Goal: Information Seeking & Learning: Learn about a topic

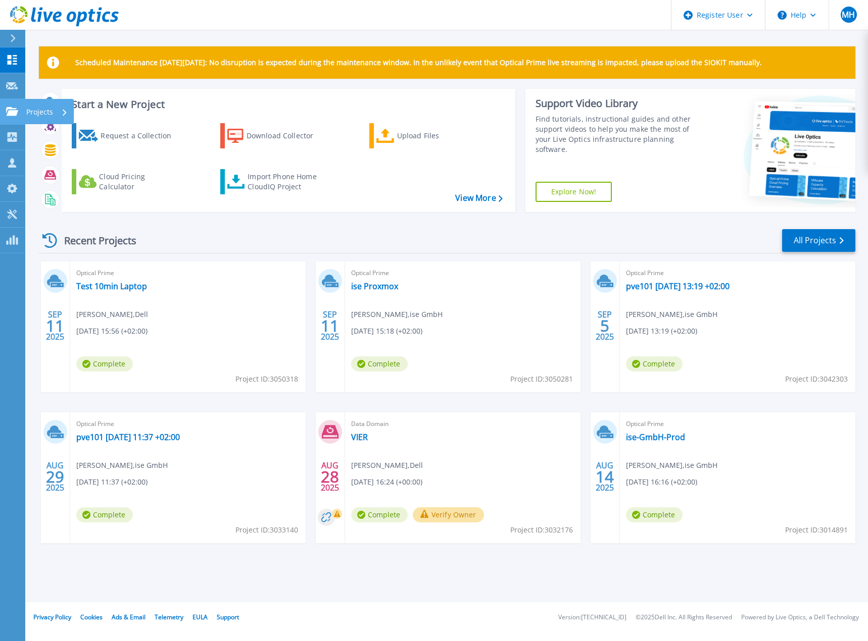
click at [5, 112] on link "Projects Projects" at bounding box center [12, 112] width 25 height 26
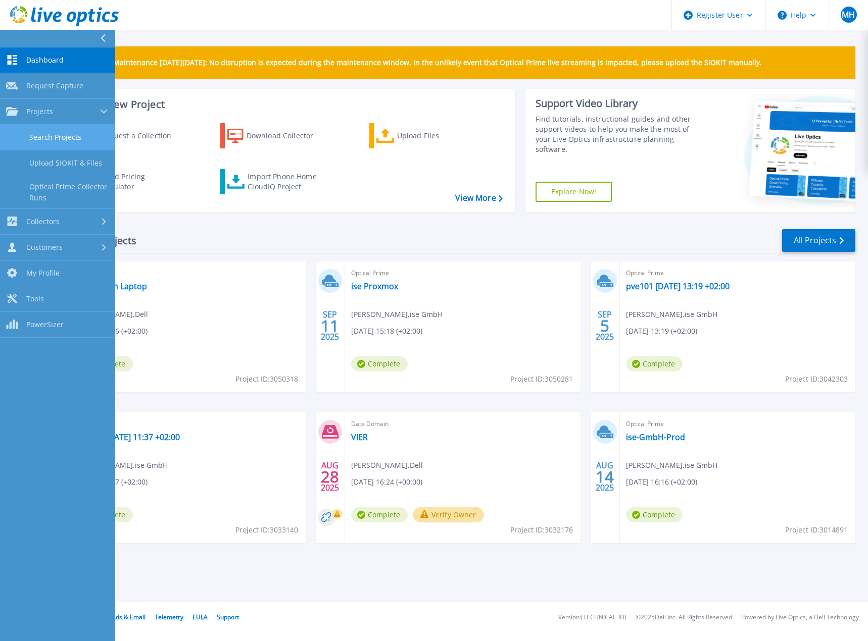
click at [63, 136] on link "Search Projects" at bounding box center [57, 138] width 115 height 26
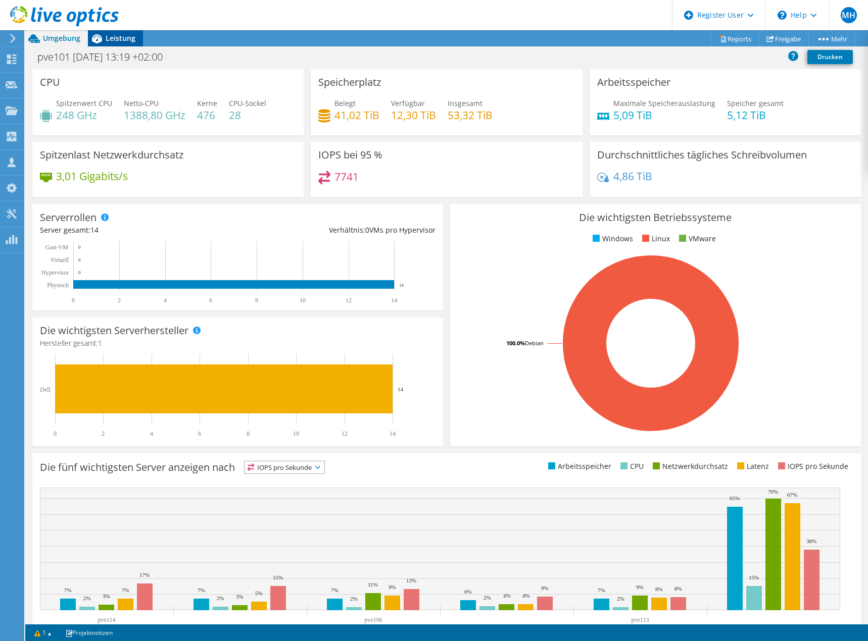
click at [121, 38] on span "Leistung" at bounding box center [121, 38] width 30 height 10
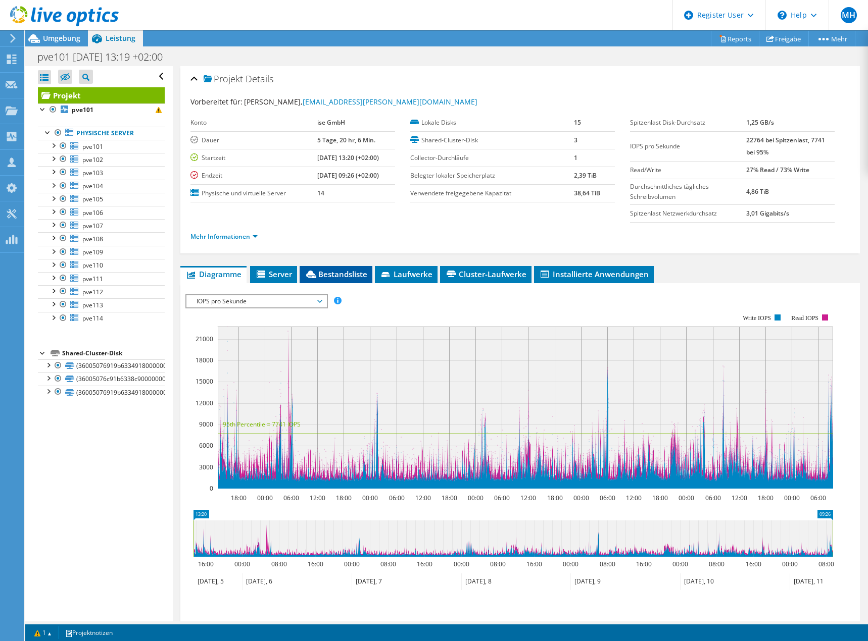
click at [319, 272] on span "Bestandsliste" at bounding box center [336, 274] width 63 height 10
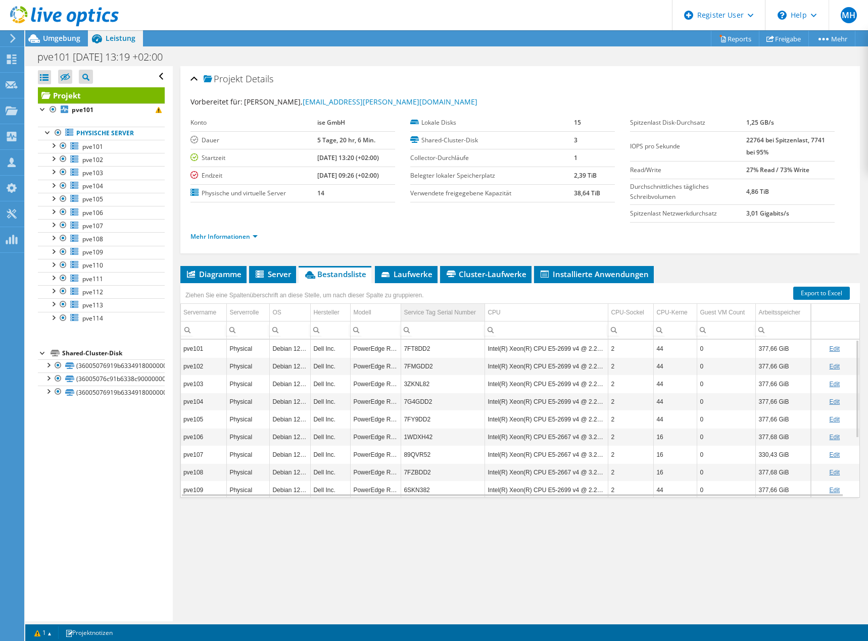
click at [437, 313] on div "Service Tag Serial Number" at bounding box center [440, 313] width 72 height 12
click at [54, 38] on span "Umgebung" at bounding box center [61, 38] width 37 height 10
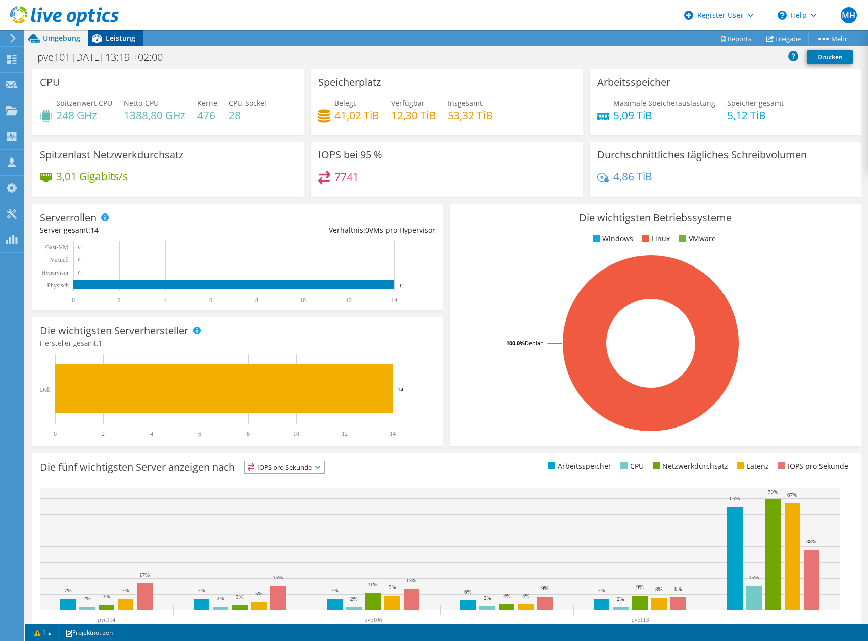
click at [104, 36] on icon at bounding box center [97, 39] width 18 height 18
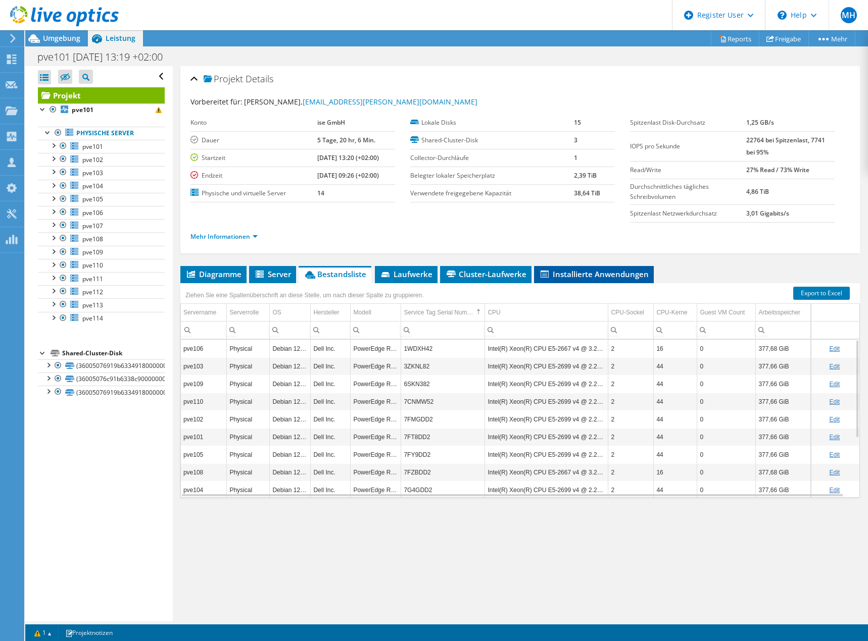
click at [580, 276] on span "Installierte Anwendungen" at bounding box center [594, 274] width 110 height 10
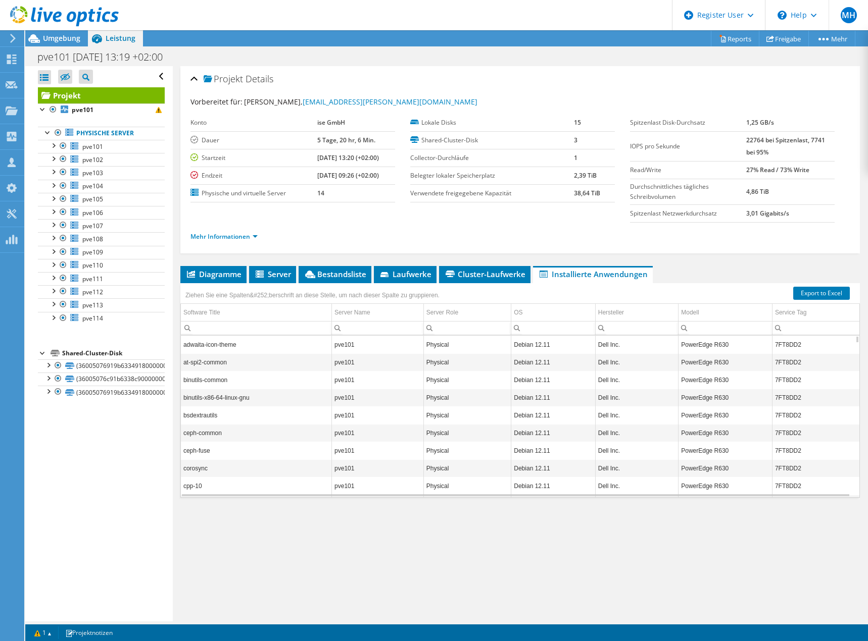
click at [436, 491] on td "Physical" at bounding box center [467, 486] width 88 height 18
click at [237, 355] on td "at-spi2-common" at bounding box center [256, 363] width 151 height 18
click at [284, 270] on span "Server" at bounding box center [272, 274] width 37 height 10
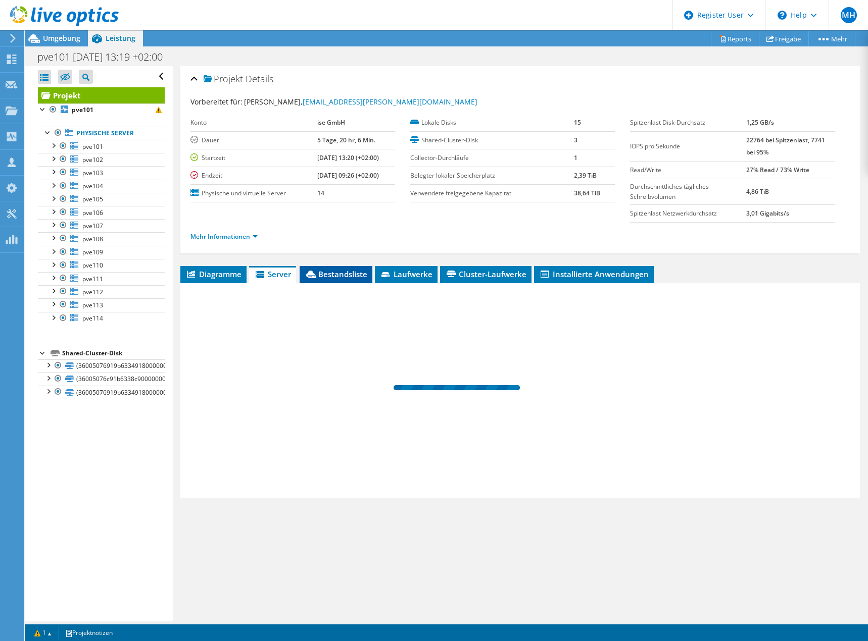
click at [347, 270] on span "Bestandsliste" at bounding box center [336, 274] width 63 height 10
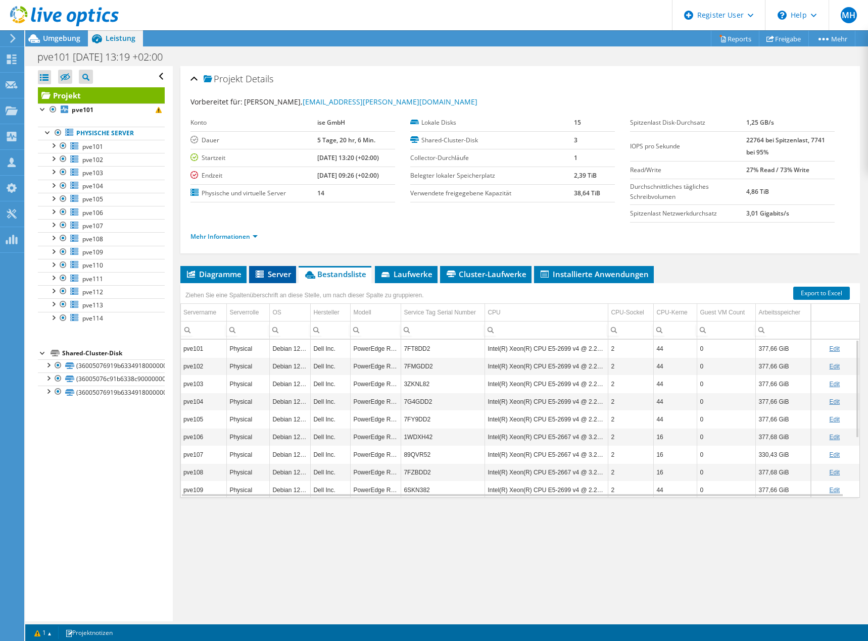
click at [280, 269] on li "Server" at bounding box center [272, 274] width 47 height 17
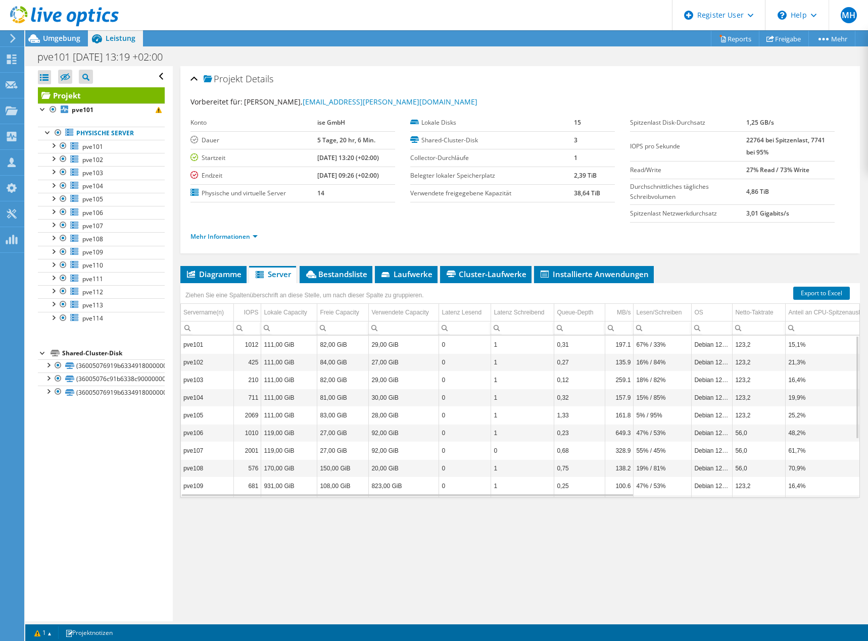
click at [696, 348] on td "Debian 12.11" at bounding box center [711, 345] width 41 height 18
drag, startPoint x: 693, startPoint y: 310, endPoint x: 699, endPoint y: 312, distance: 5.9
drag, startPoint x: 690, startPoint y: 295, endPoint x: 718, endPoint y: 299, distance: 27.4
click at [718, 299] on div "Ziehen Sie eine Spaltenüberschrift an diese Stelle, um nach dieser Spalte zu gr…" at bounding box center [519, 292] width 679 height 18
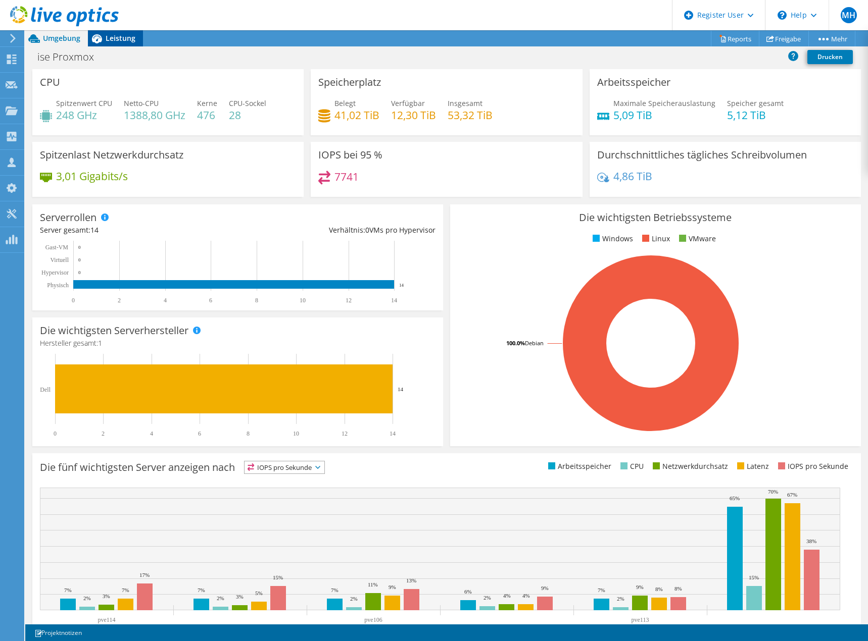
click at [133, 35] on span "Leistung" at bounding box center [121, 38] width 30 height 10
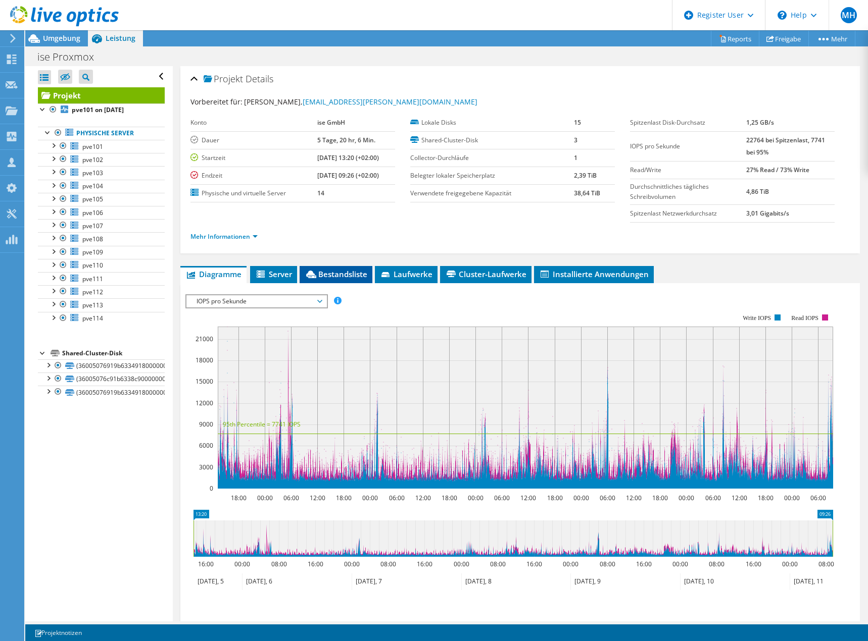
click at [349, 277] on span "Bestandsliste" at bounding box center [336, 274] width 63 height 10
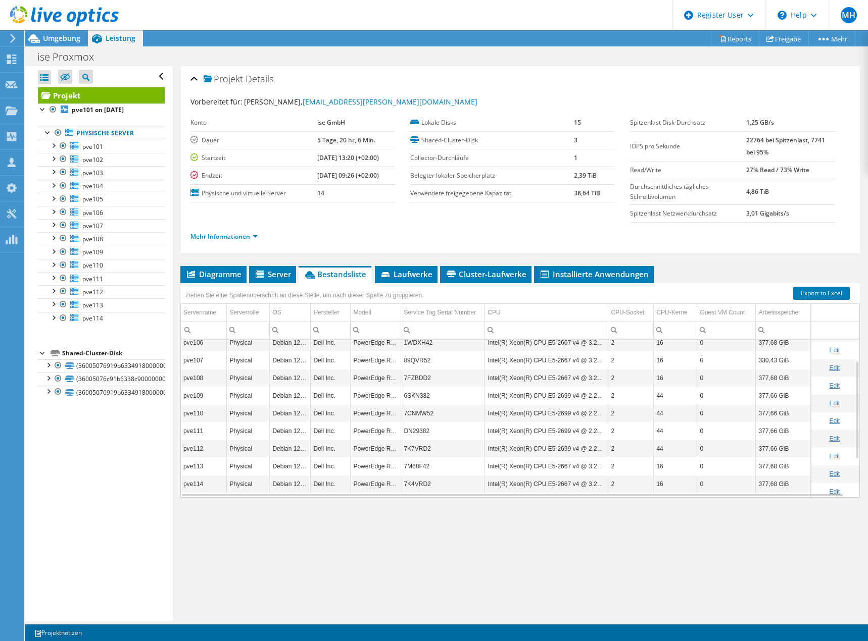
scroll to position [34, 0]
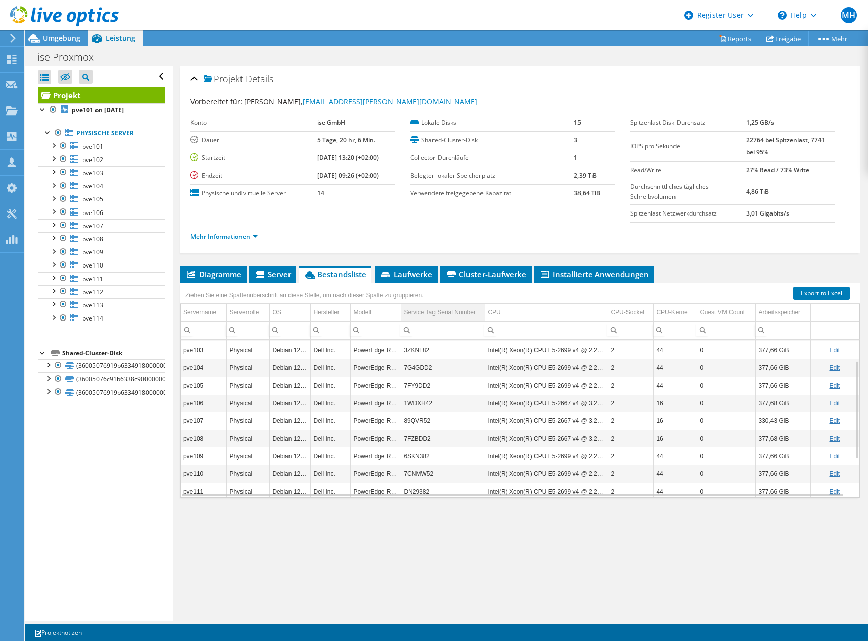
click at [438, 310] on div "Service Tag Serial Number" at bounding box center [440, 313] width 72 height 12
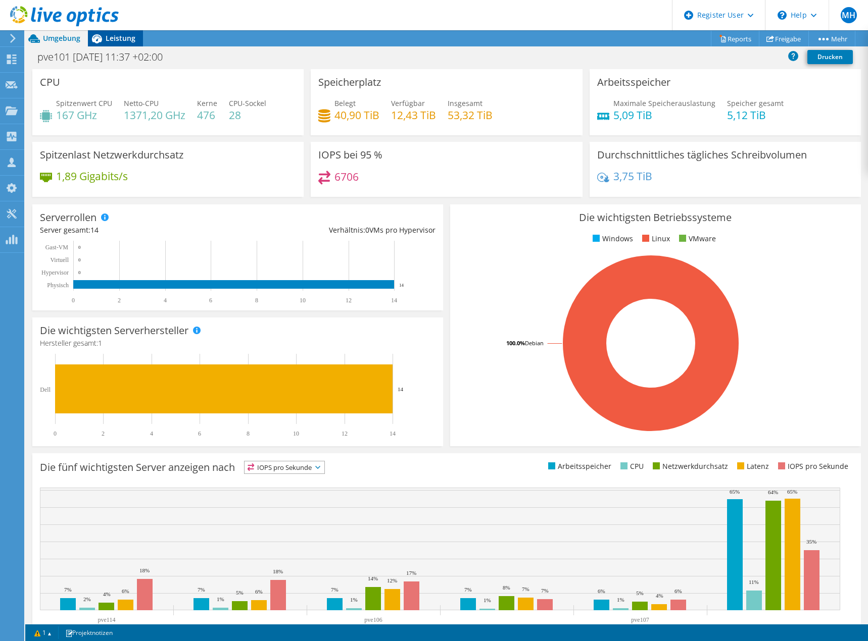
click at [107, 40] on span "Leistung" at bounding box center [121, 38] width 30 height 10
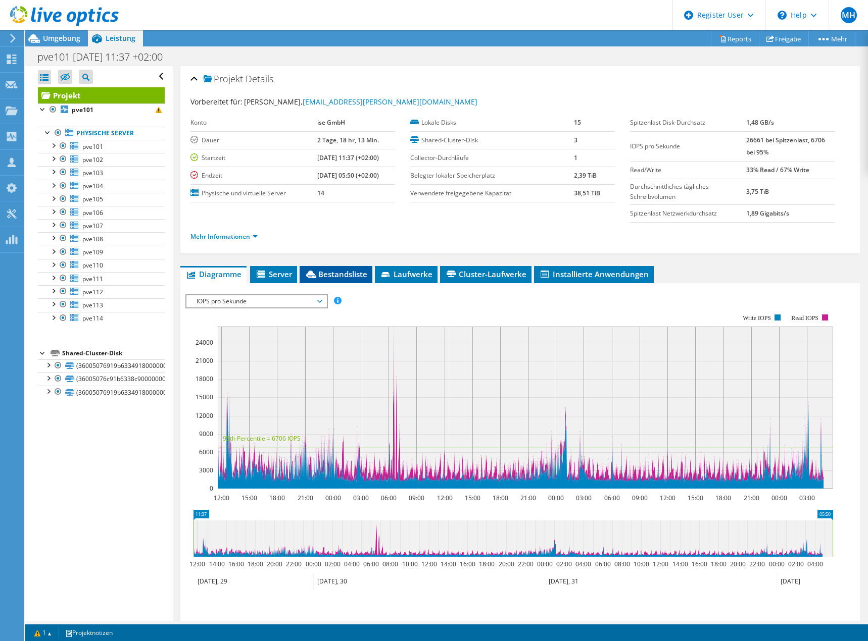
click at [334, 272] on span "Bestandsliste" at bounding box center [336, 274] width 63 height 10
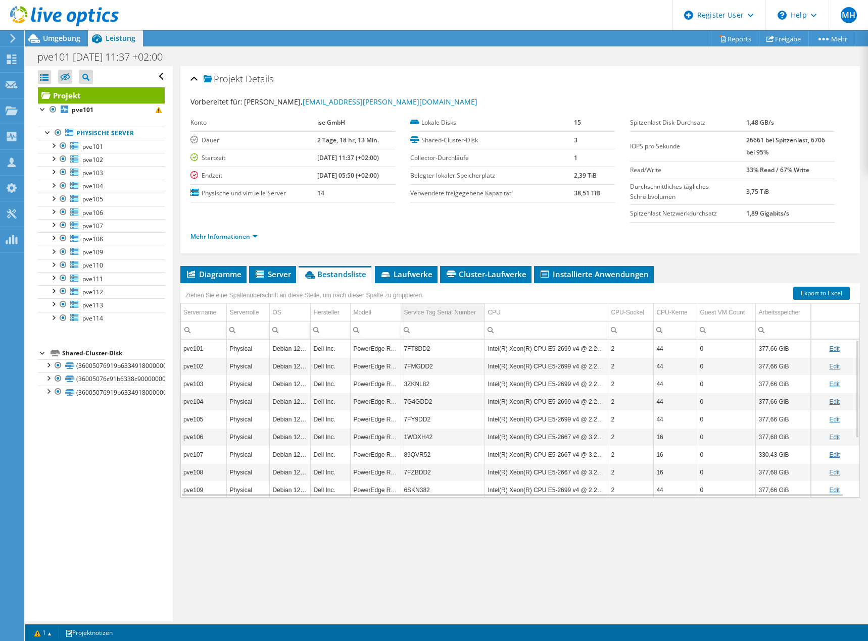
click at [429, 314] on div "Service Tag Serial Number" at bounding box center [440, 313] width 72 height 12
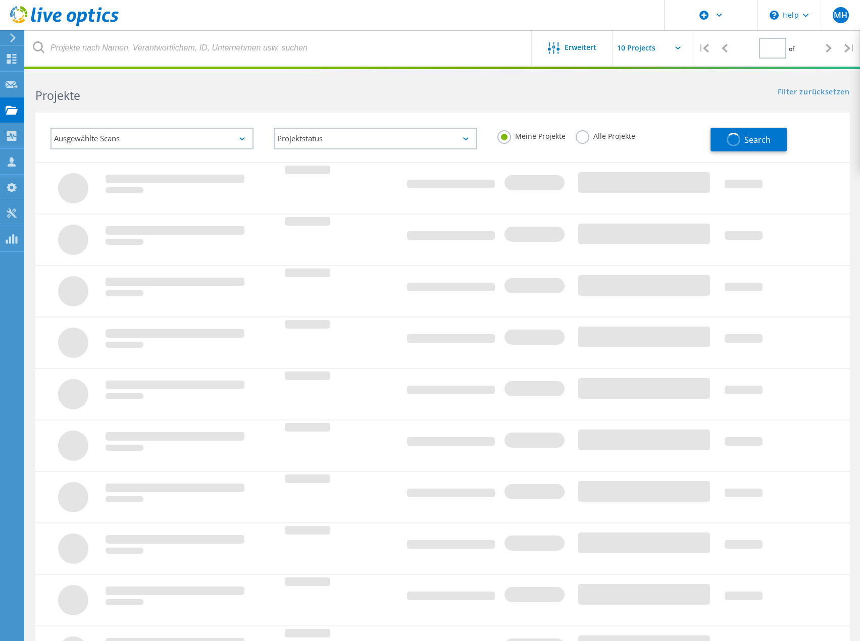
type input "1"
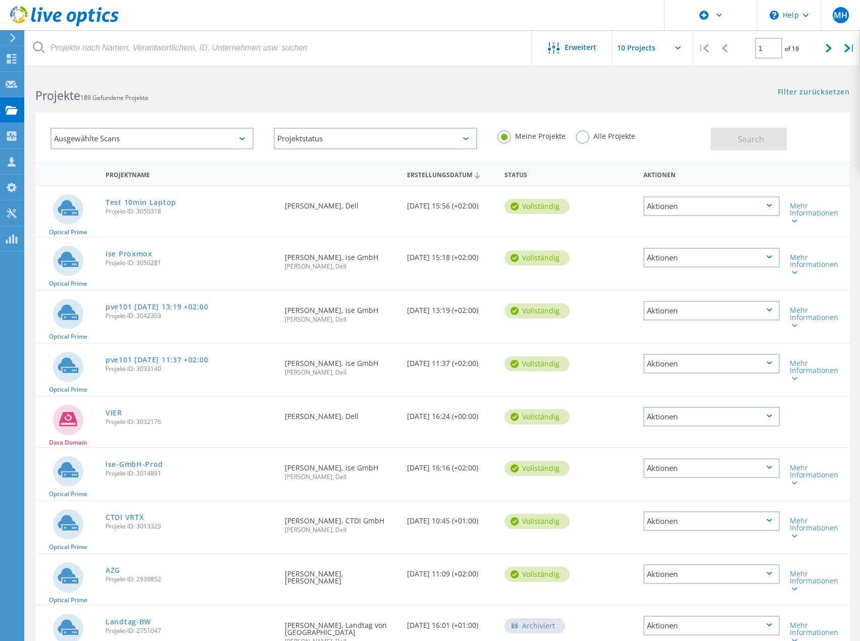
click at [67, 16] on icon at bounding box center [64, 16] width 109 height 21
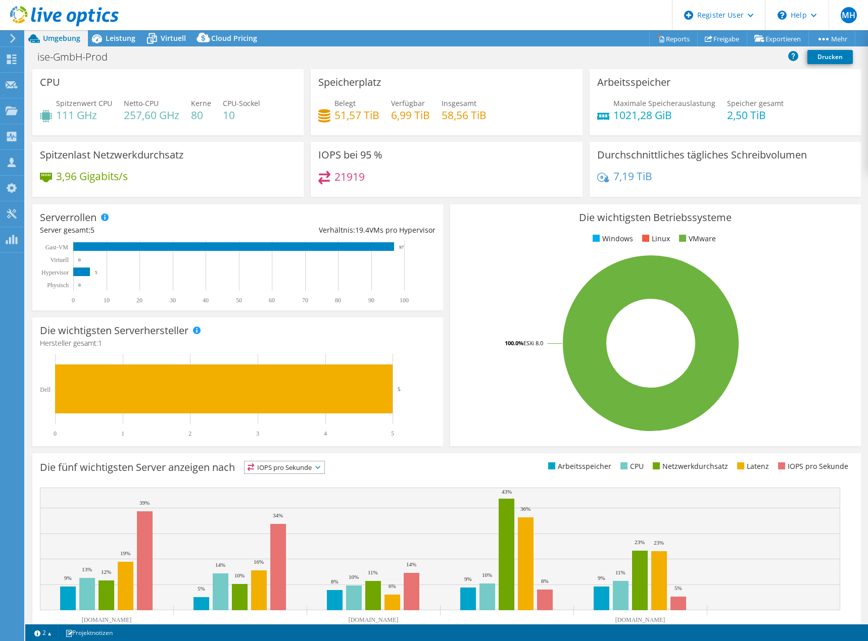
select select "USD"
click at [118, 35] on span "Leistung" at bounding box center [121, 38] width 30 height 10
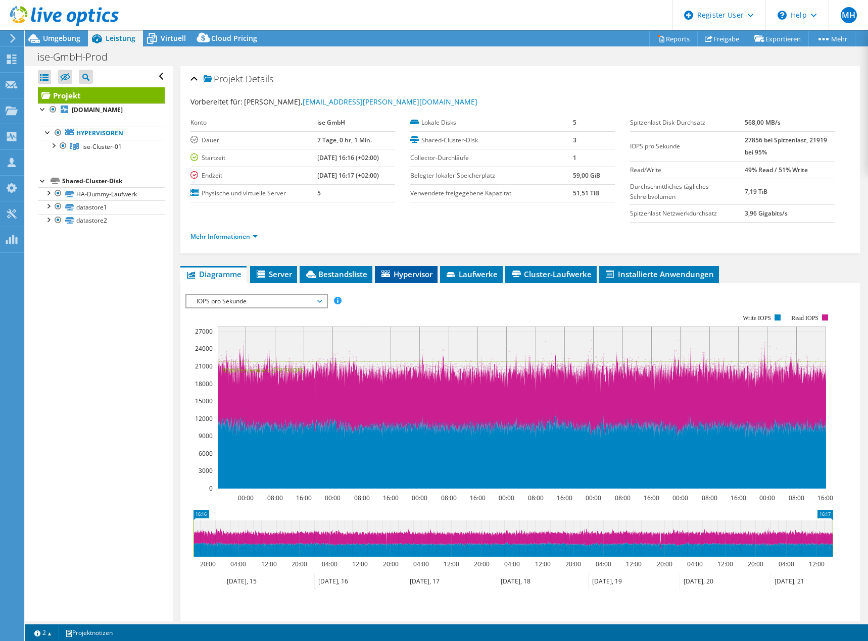
click at [423, 273] on span "Hypervisor" at bounding box center [406, 274] width 53 height 10
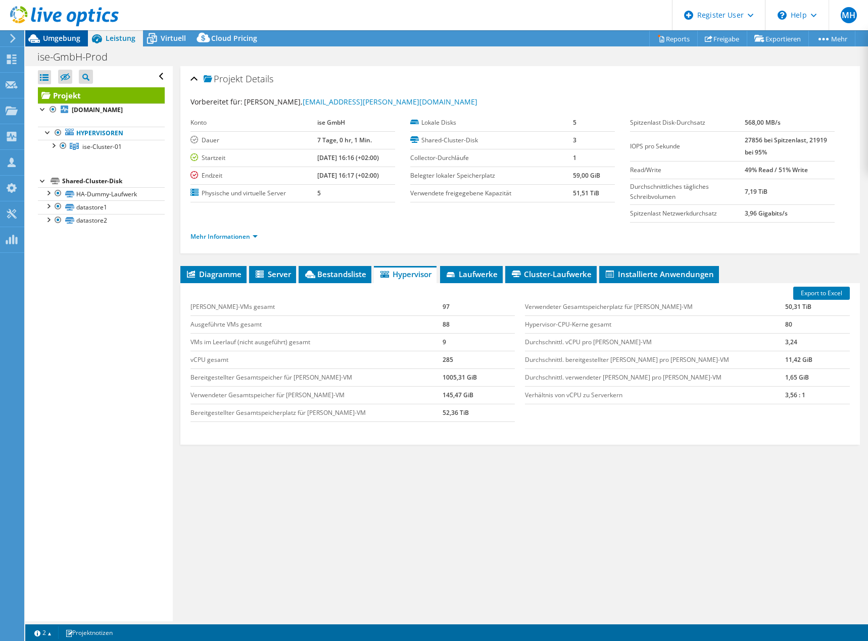
click at [59, 42] on span "Umgebung" at bounding box center [61, 38] width 37 height 10
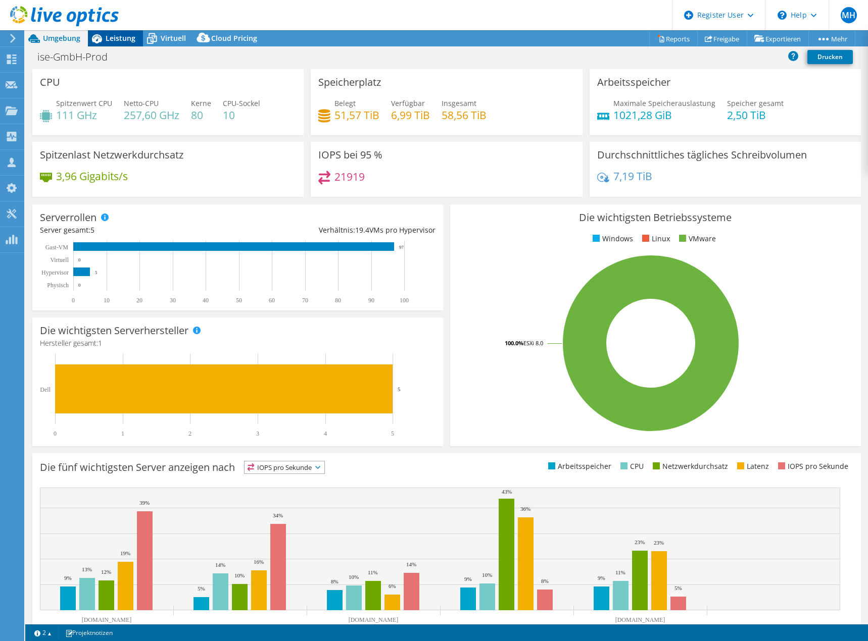
click at [116, 37] on span "Leistung" at bounding box center [121, 38] width 30 height 10
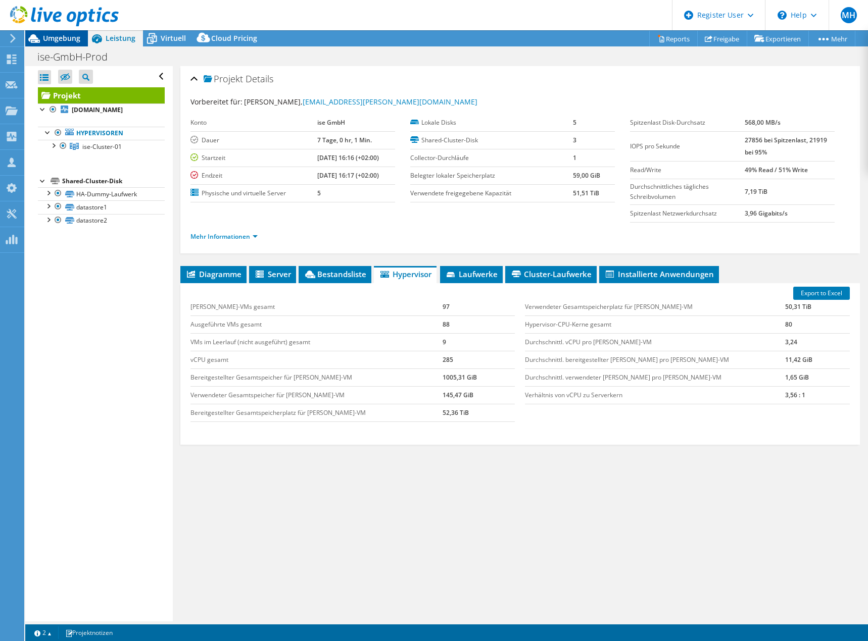
click at [55, 36] on span "Umgebung" at bounding box center [61, 38] width 37 height 10
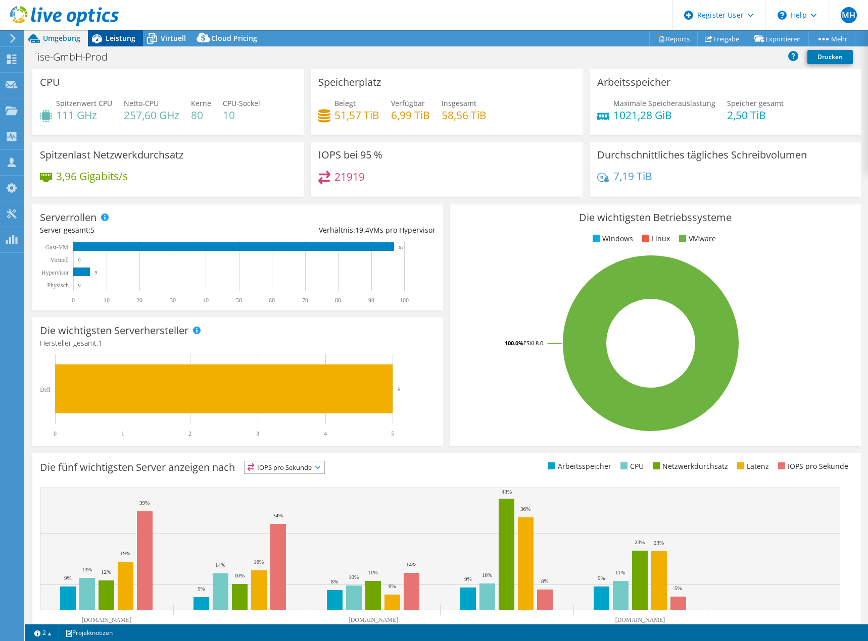
click at [119, 36] on span "Leistung" at bounding box center [121, 38] width 30 height 10
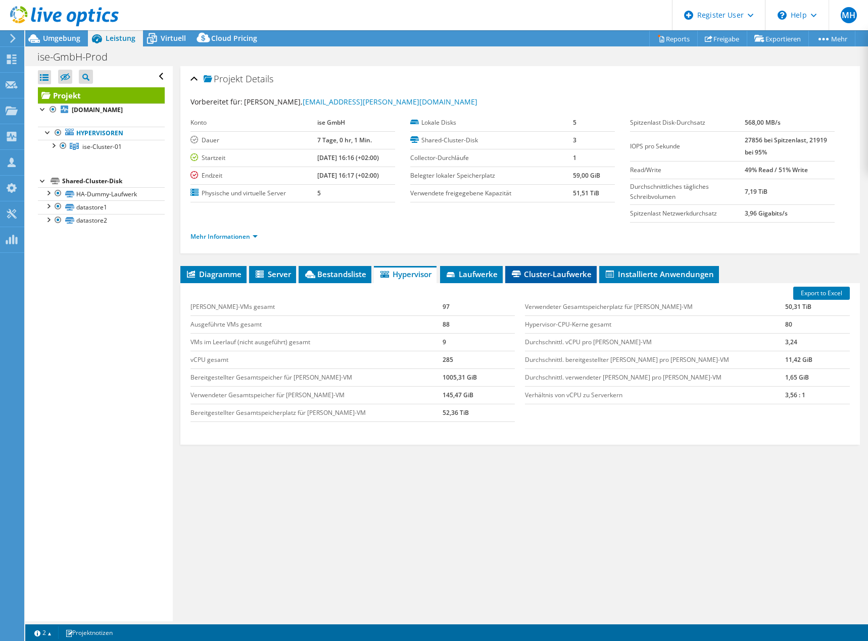
click at [563, 269] on li "Cluster-Laufwerke" at bounding box center [550, 274] width 91 height 17
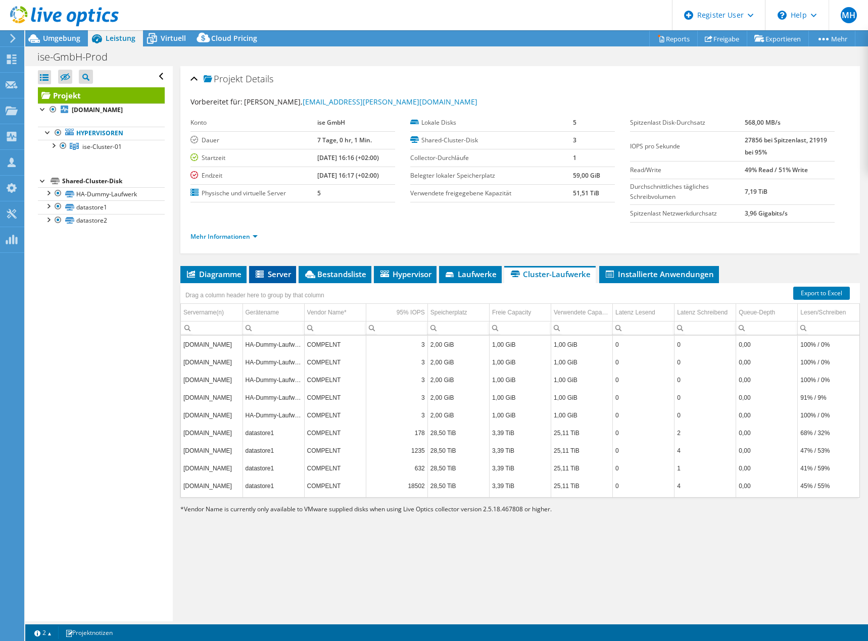
click at [292, 271] on li "Server" at bounding box center [272, 274] width 47 height 17
